Goal: Information Seeking & Learning: Understand process/instructions

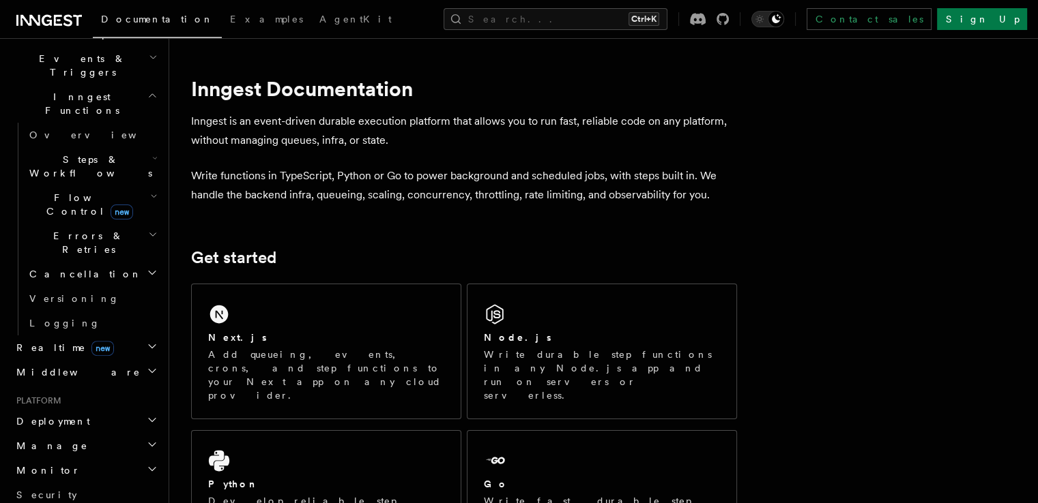
scroll to position [368, 0]
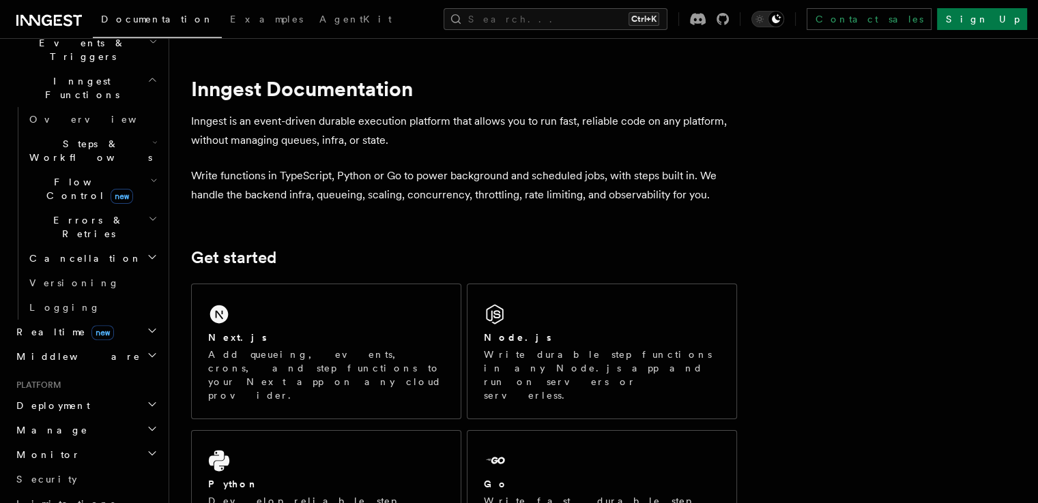
click at [147, 399] on icon "button" at bounding box center [152, 404] width 11 height 11
click at [57, 425] on span "Overview" at bounding box center [99, 430] width 141 height 11
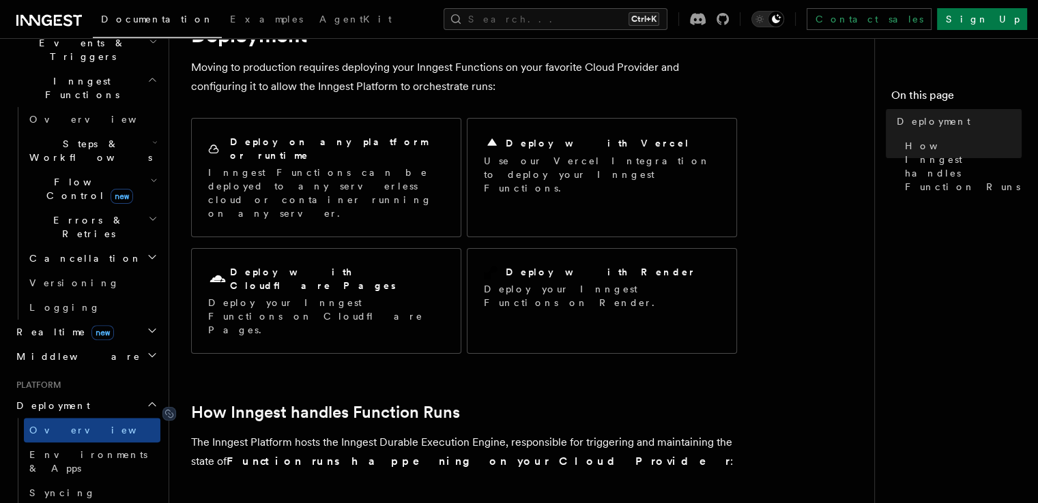
scroll to position [67, 0]
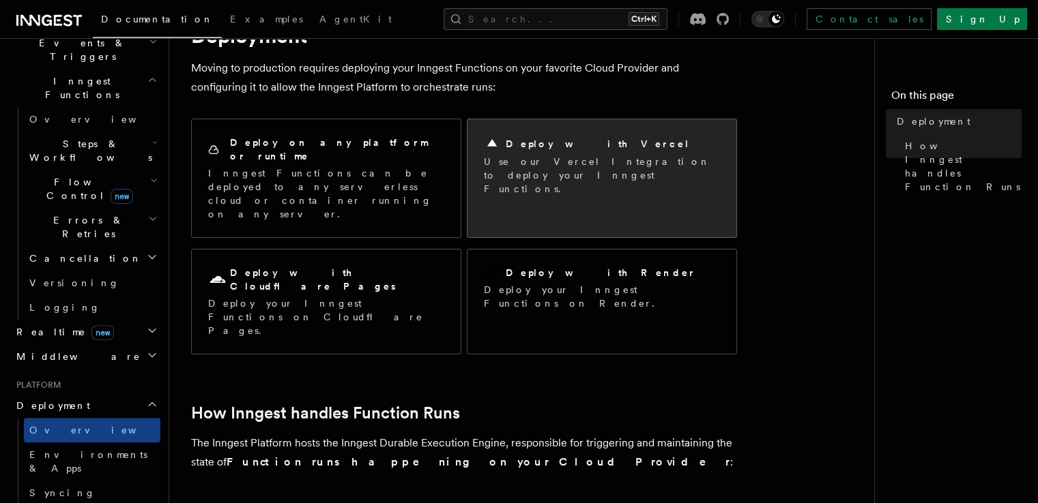
click at [541, 181] on p "Use our Vercel Integration to deploy your Inngest Functions." at bounding box center [602, 175] width 236 height 41
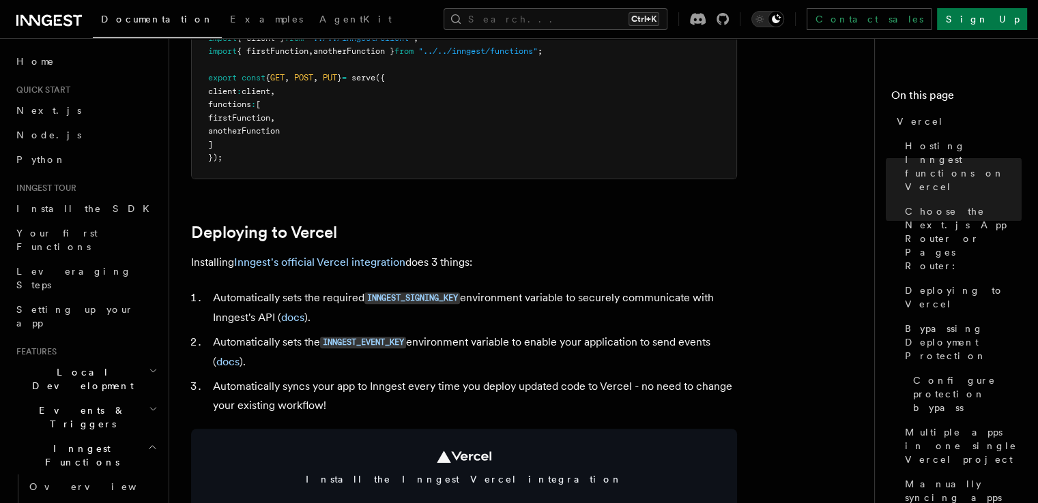
scroll to position [466, 0]
click at [385, 266] on link "Inngest's official Vercel integration" at bounding box center [319, 262] width 171 height 13
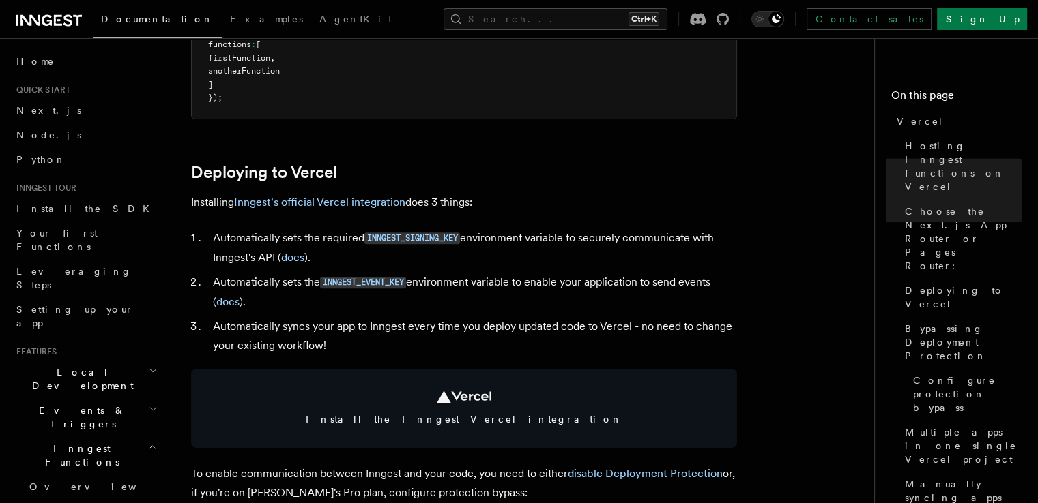
scroll to position [523, 0]
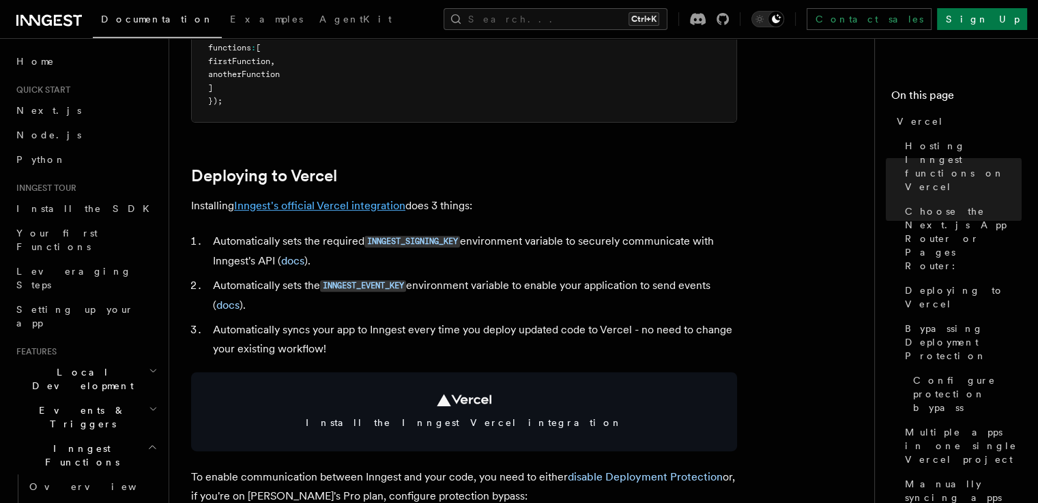
click at [390, 203] on link "Inngest's official Vercel integration" at bounding box center [319, 205] width 171 height 13
